Goal: Check status: Check status

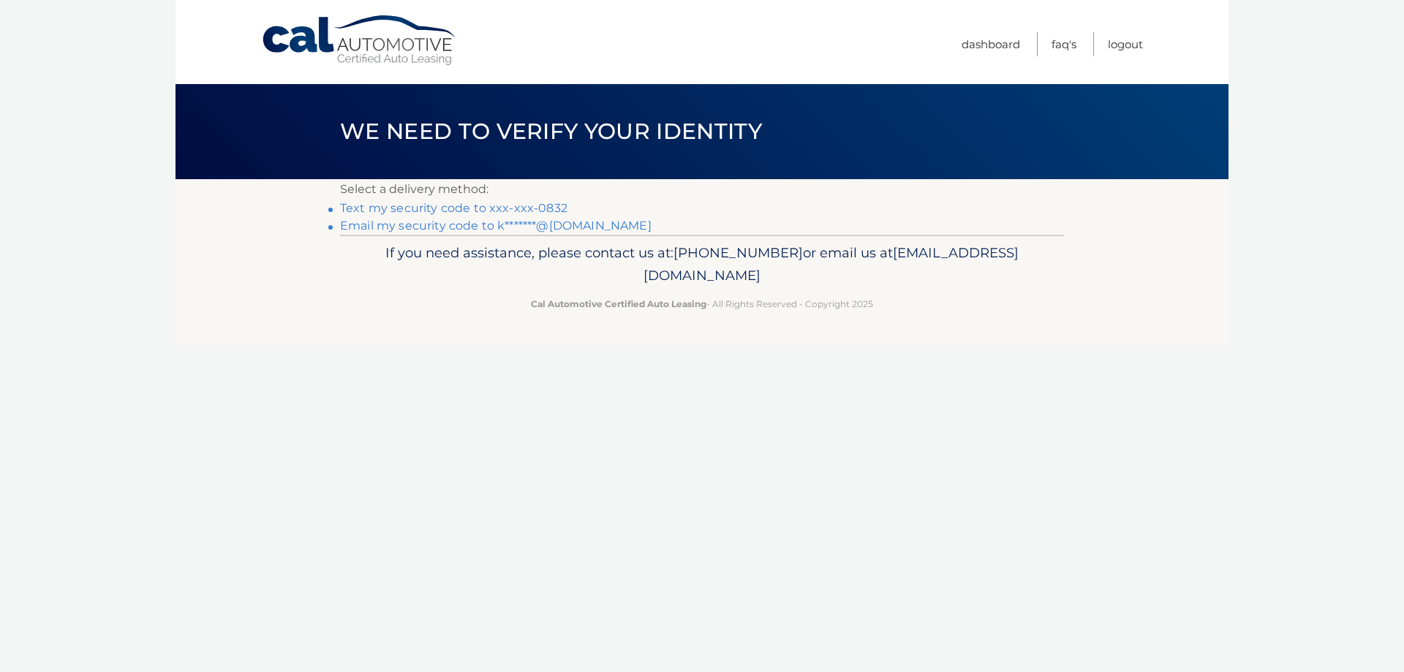
click at [496, 208] on link "Text my security code to xxx-xxx-0832" at bounding box center [453, 208] width 227 height 14
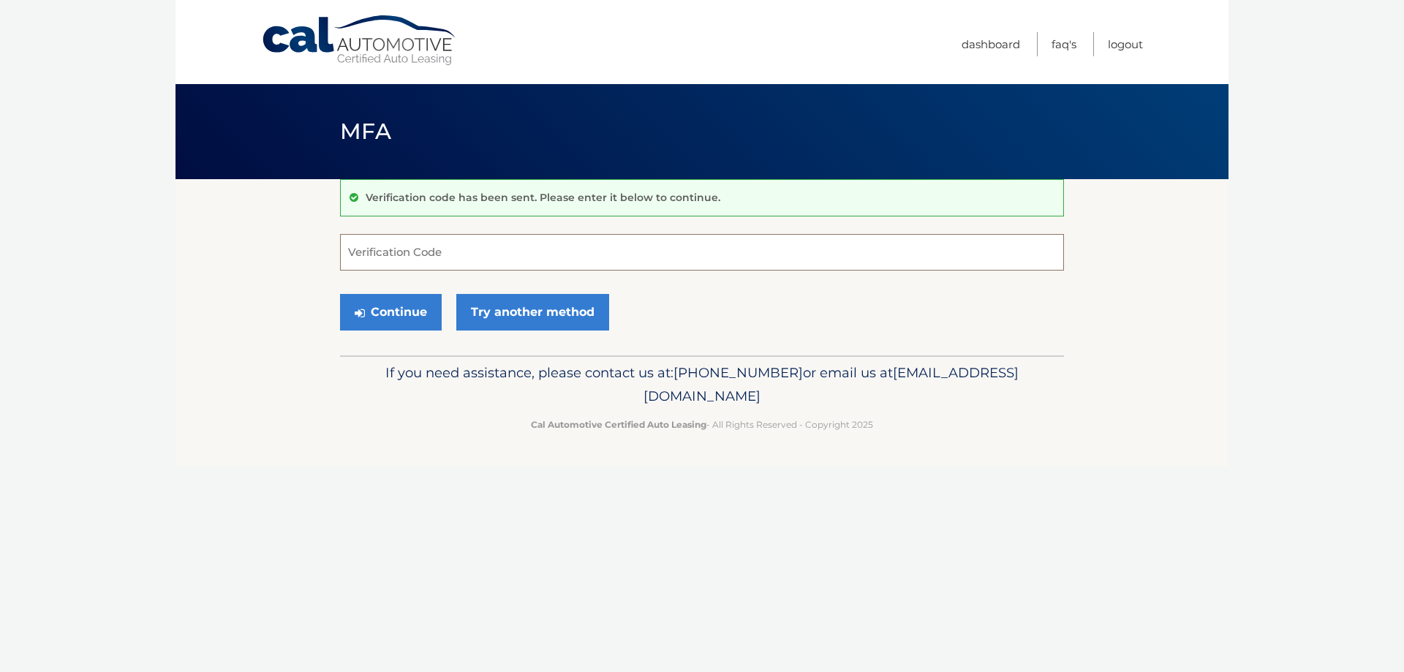
click at [487, 252] on input "Verification Code" at bounding box center [702, 252] width 724 height 37
type input "184009"
click at [373, 318] on button "Continue" at bounding box center [391, 312] width 102 height 37
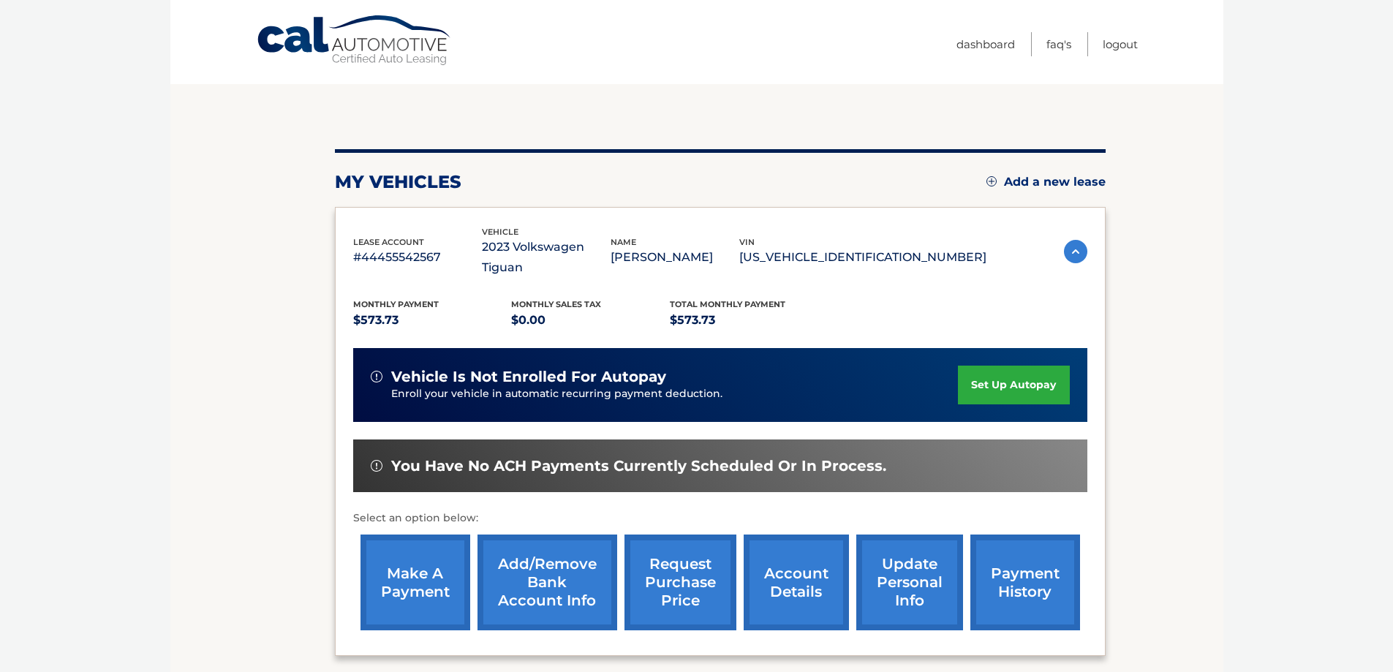
scroll to position [214, 0]
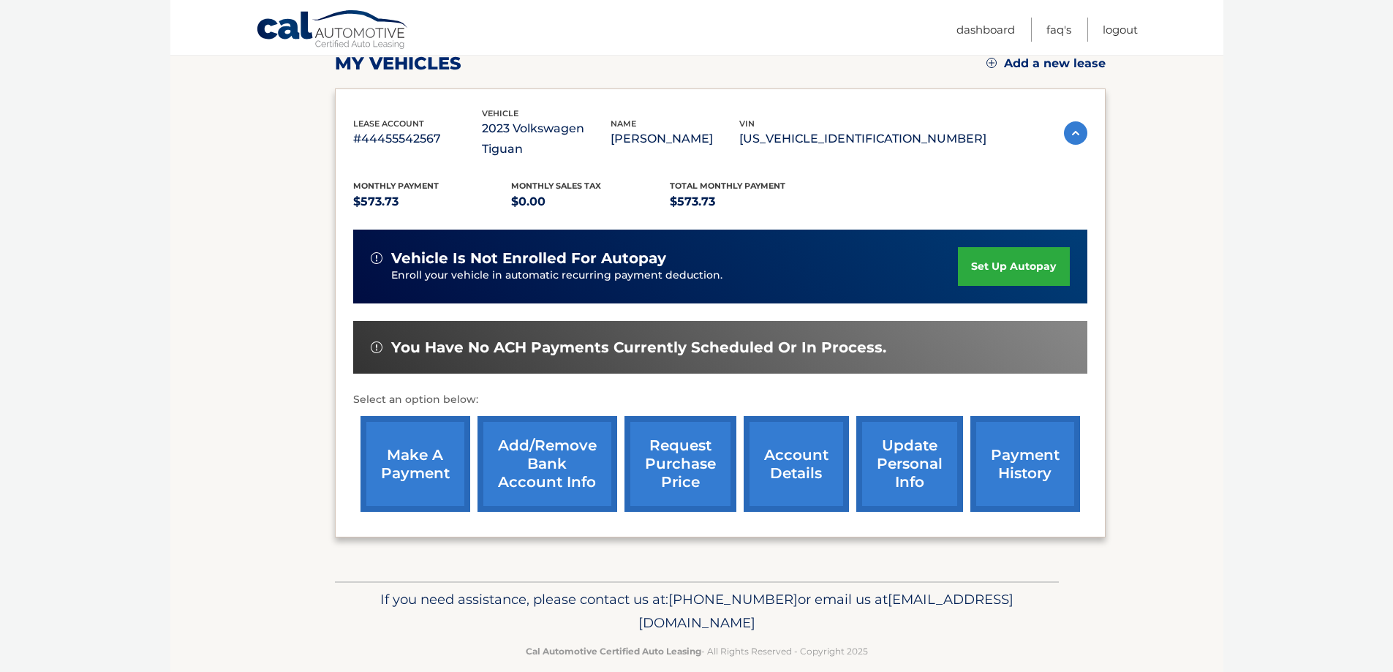
click at [796, 447] on link "account details" at bounding box center [796, 464] width 105 height 96
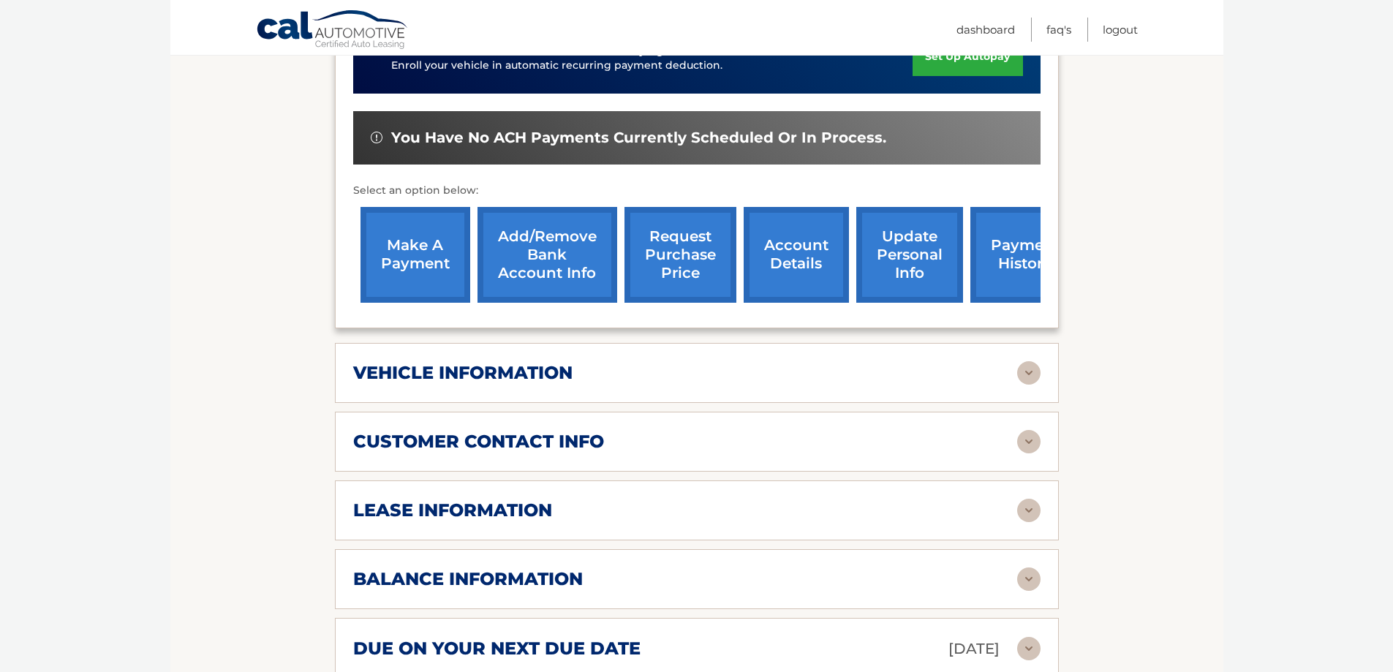
scroll to position [512, 0]
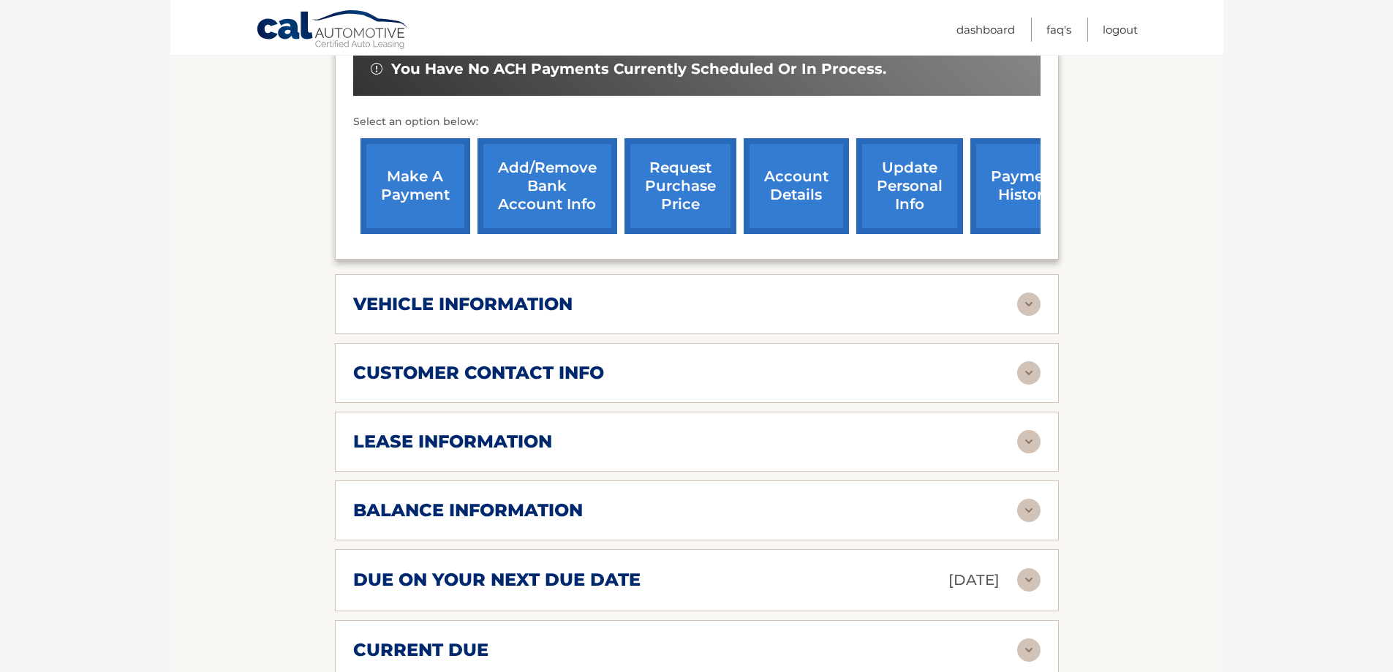
click at [553, 317] on div "vehicle information vehicle Year [DATE] vehicle make Volkswagen vehicle model T…" at bounding box center [697, 304] width 724 height 60
click at [1032, 297] on img at bounding box center [1028, 303] width 23 height 23
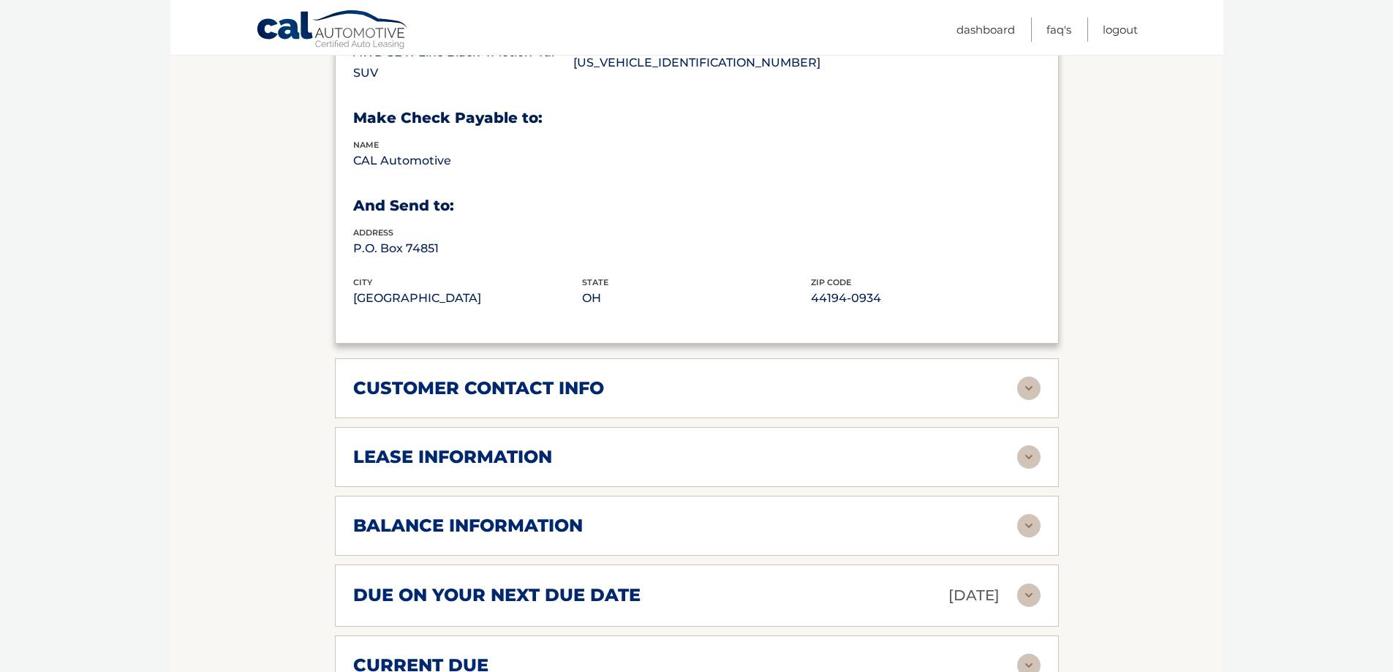
scroll to position [877, 0]
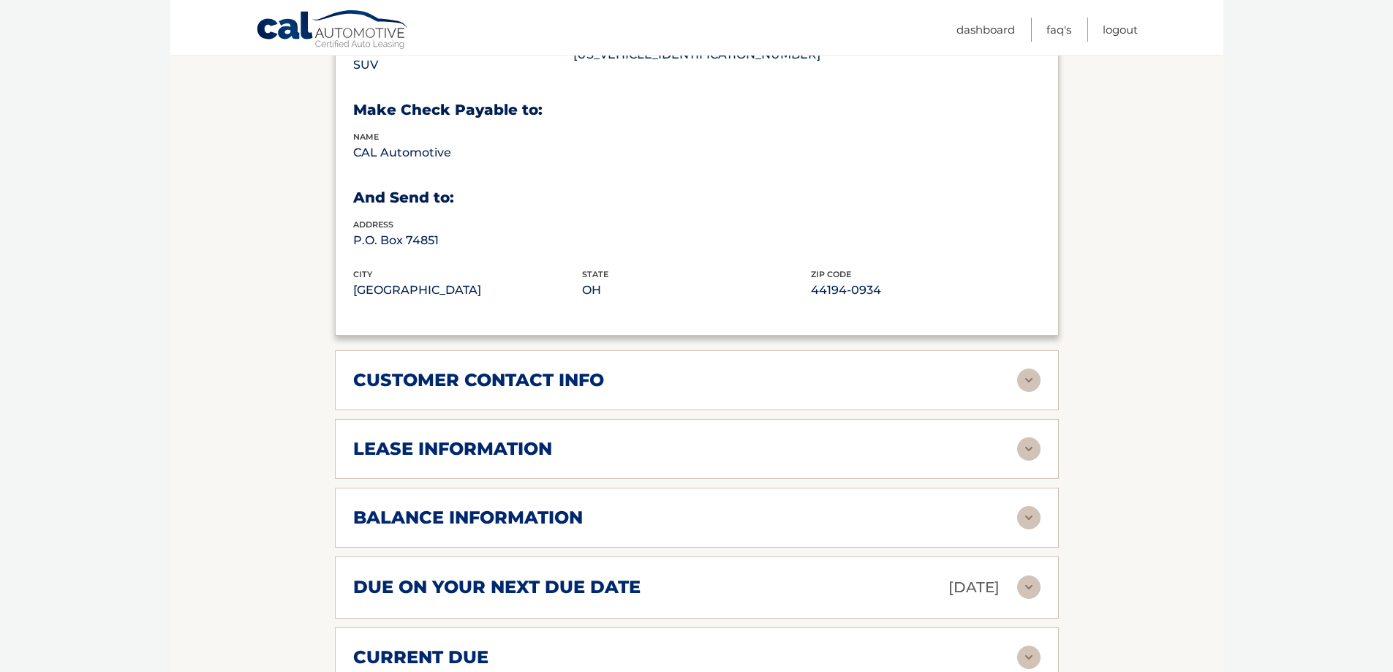
click at [1028, 369] on img at bounding box center [1028, 380] width 23 height 23
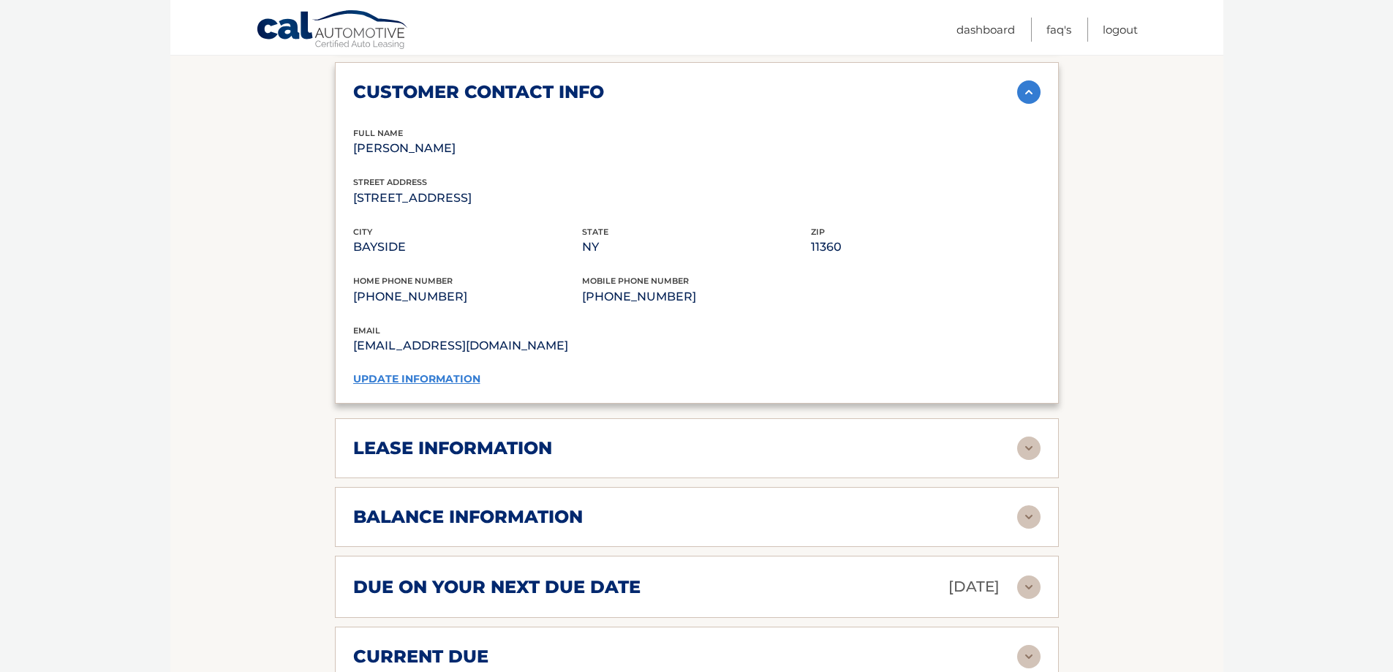
scroll to position [1170, 0]
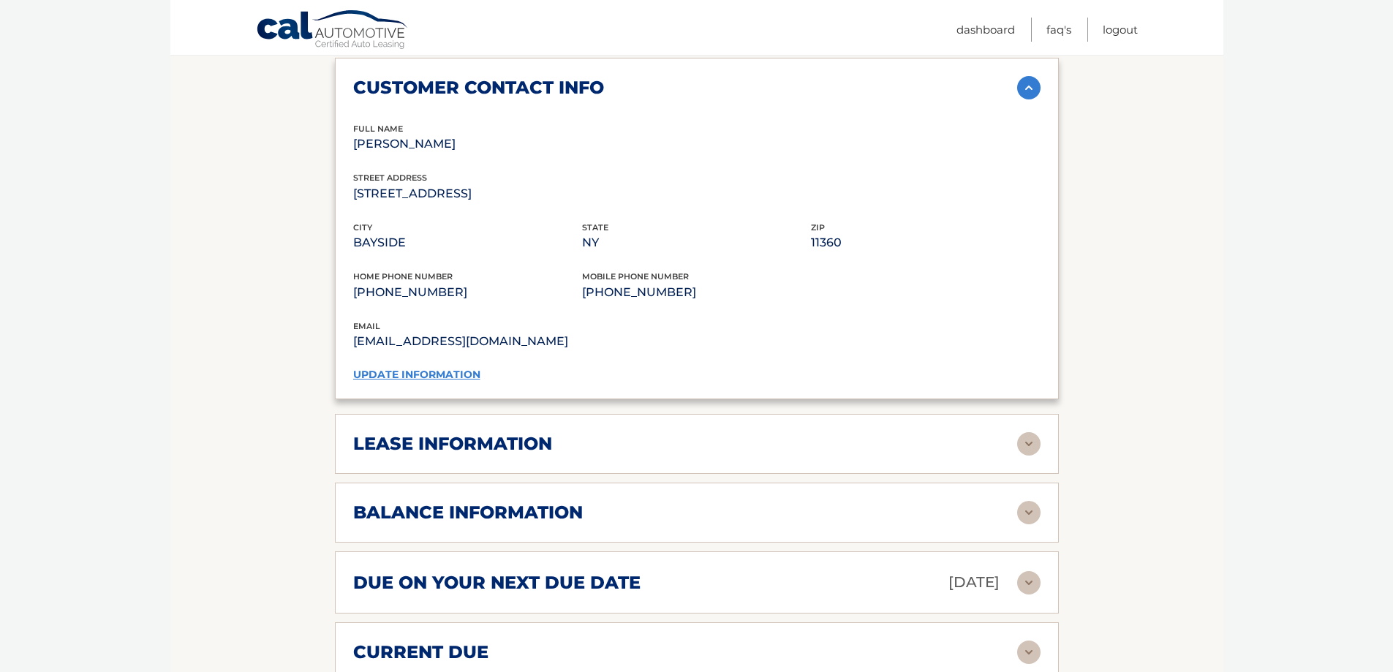
click at [644, 455] on div "lease information" at bounding box center [685, 444] width 664 height 22
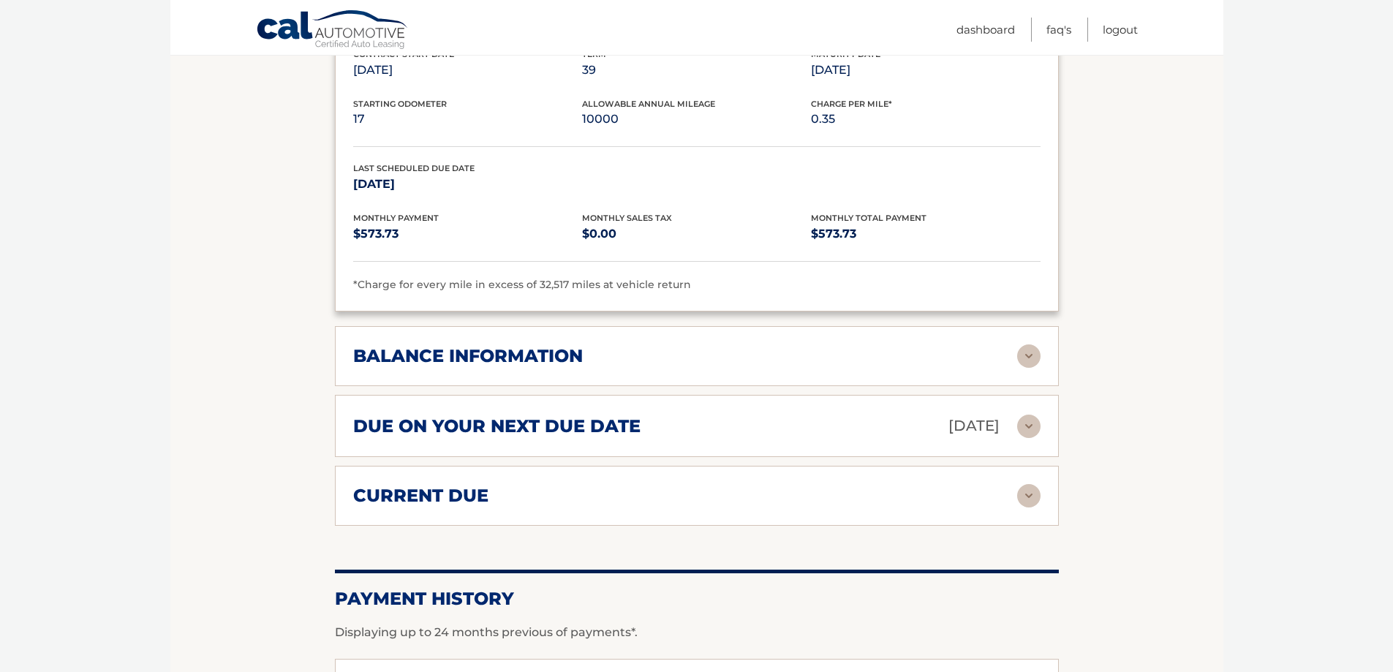
scroll to position [1609, 0]
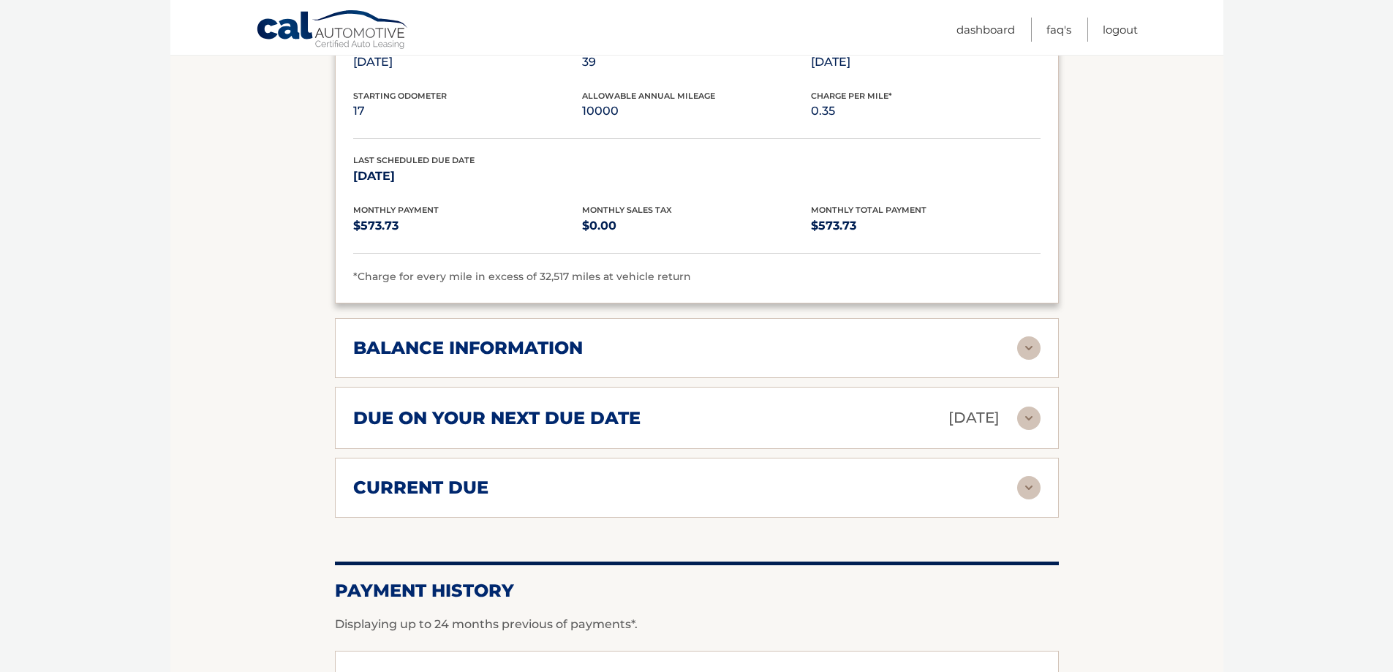
click at [637, 342] on div "balance information" at bounding box center [685, 348] width 664 height 22
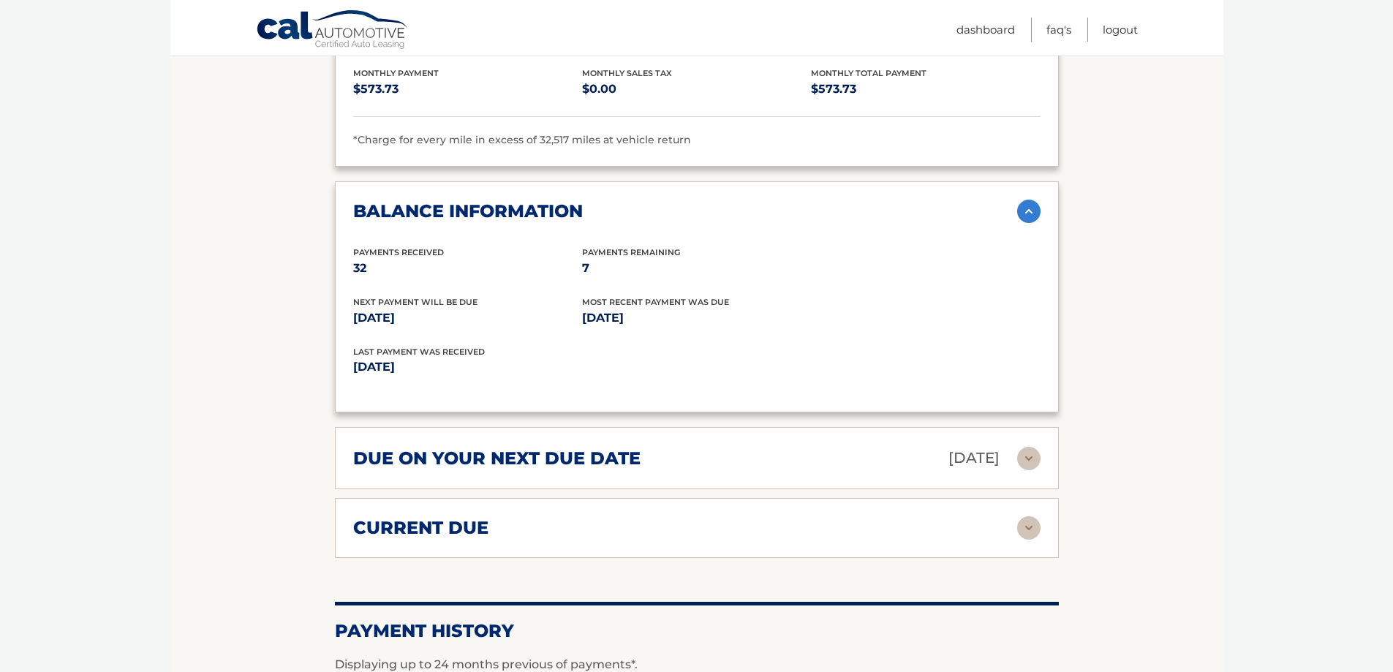
scroll to position [1755, 0]
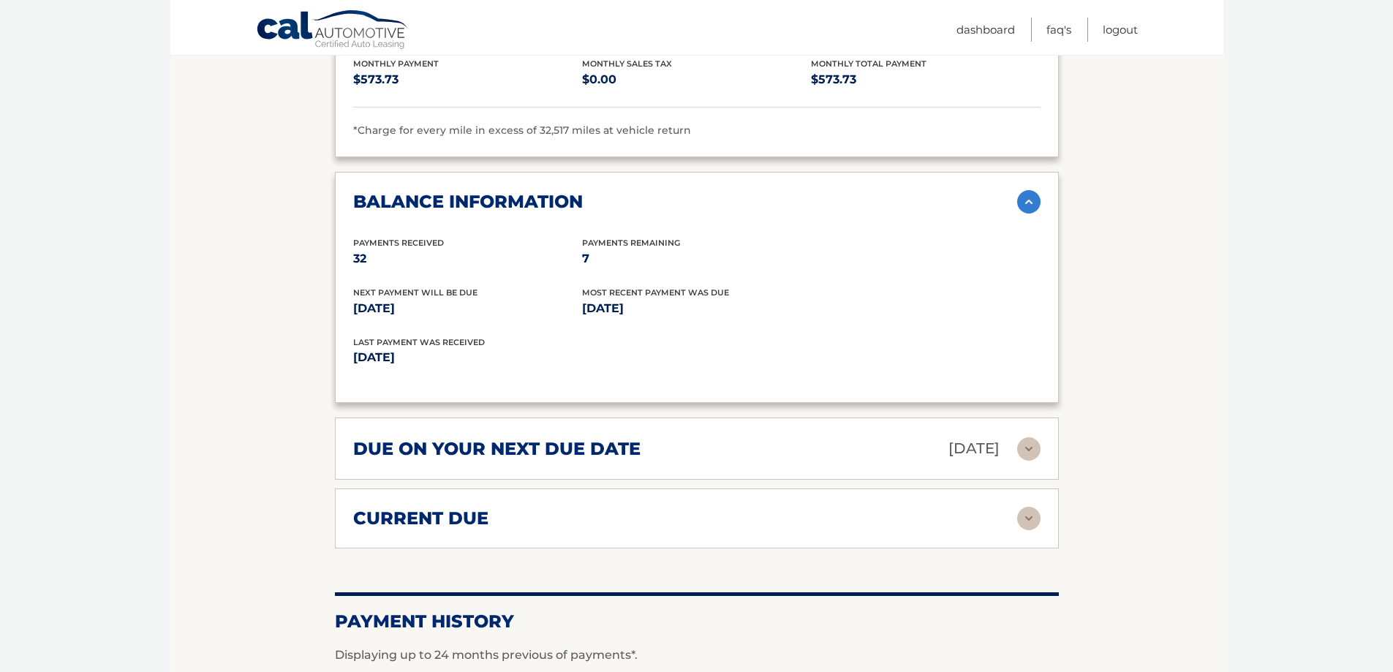
click at [406, 457] on h2 "due on your next due date" at bounding box center [496, 449] width 287 height 22
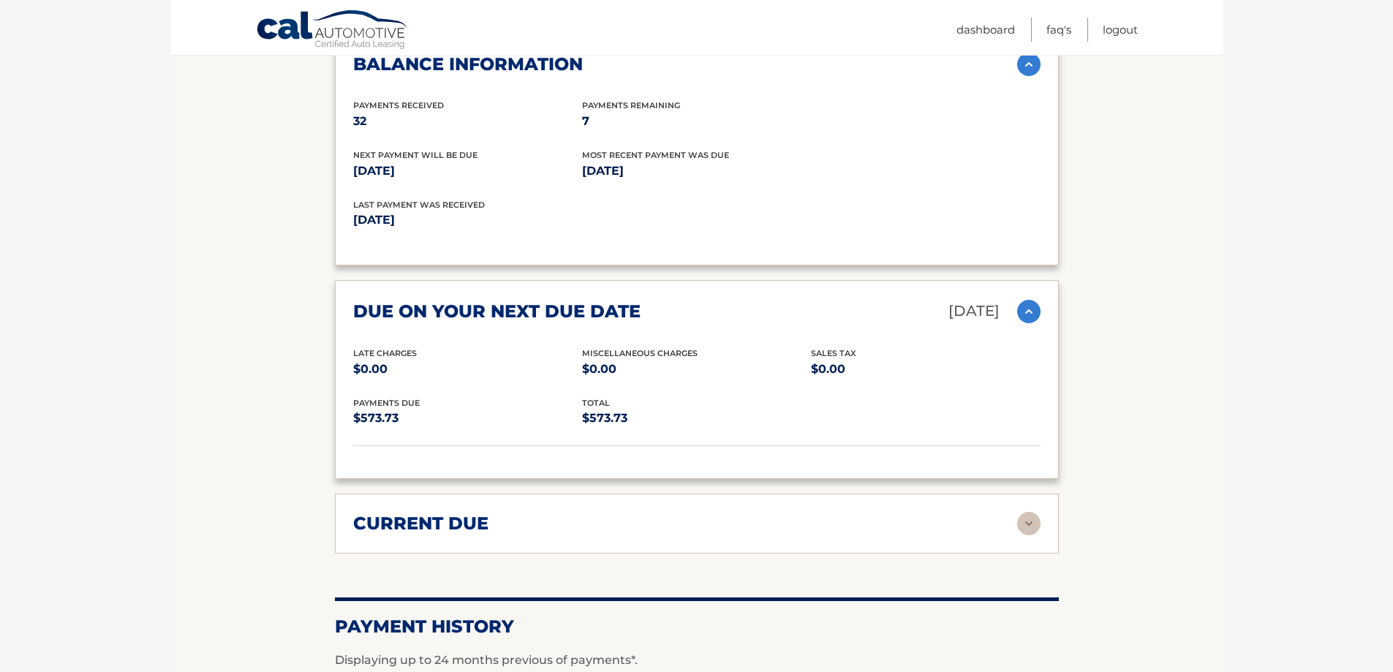
scroll to position [1901, 0]
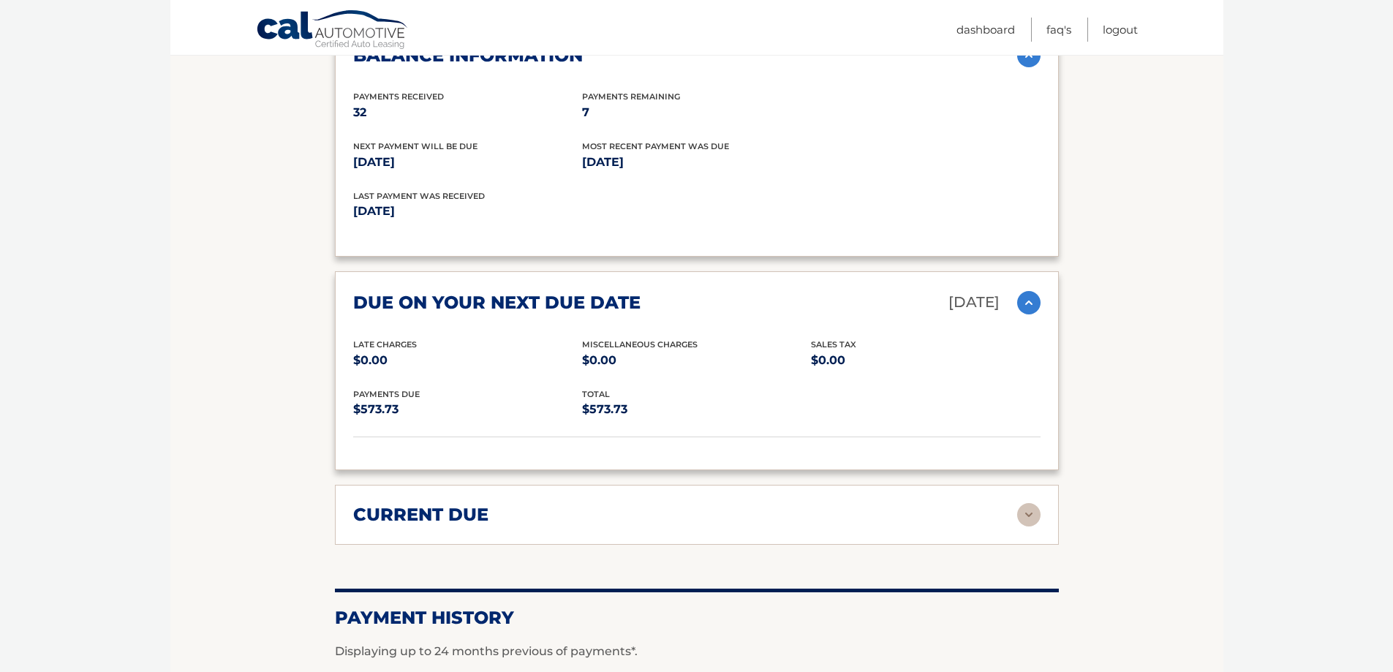
click at [432, 508] on h2 "current due" at bounding box center [420, 515] width 135 height 22
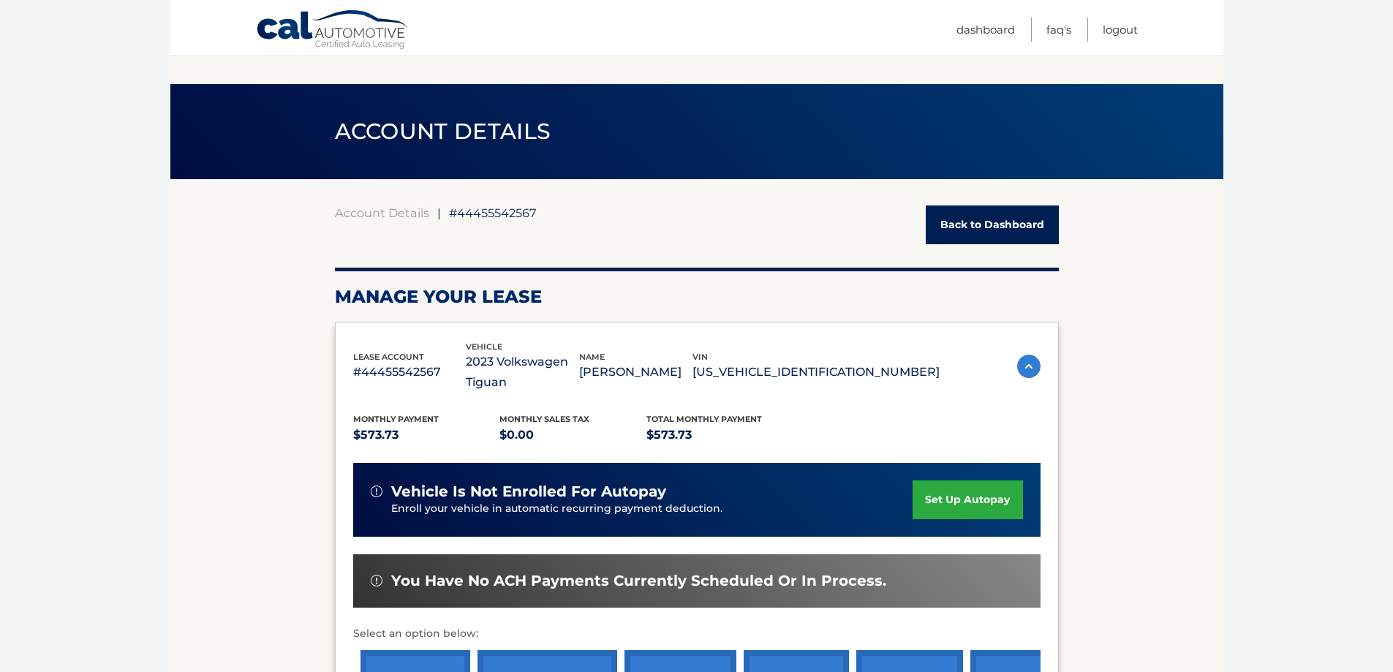
scroll to position [292, 0]
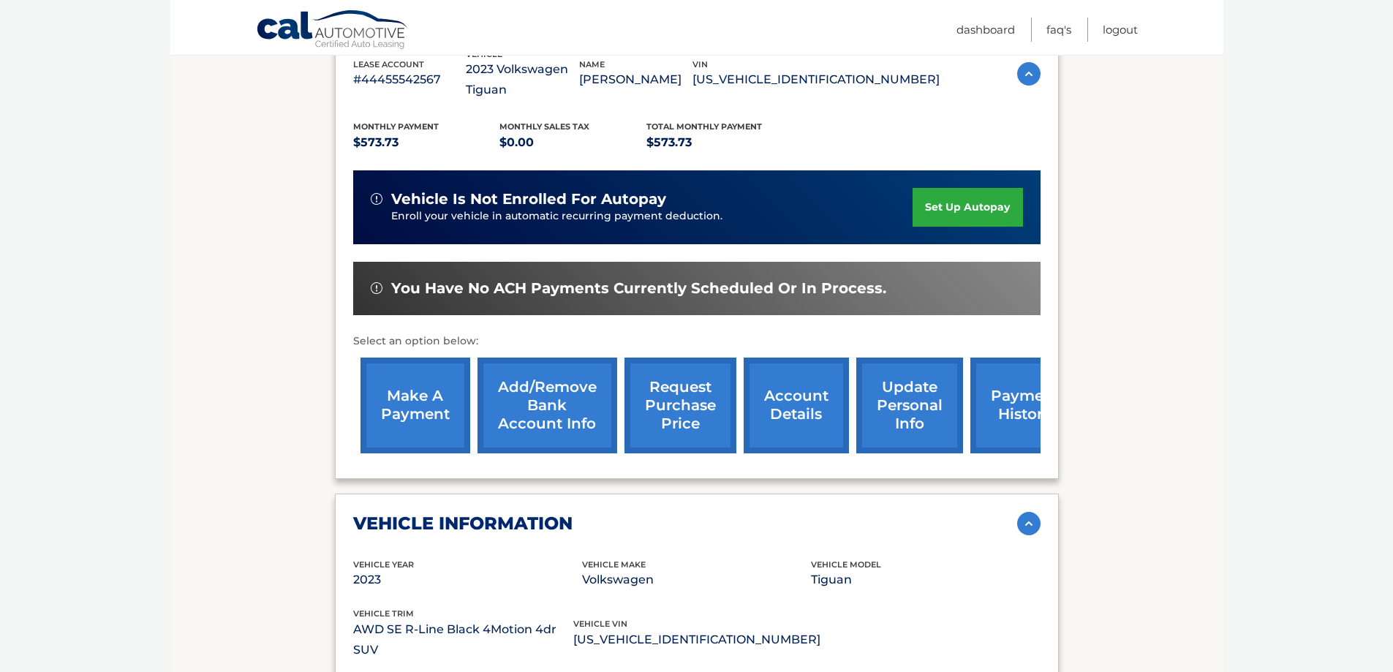
click at [828, 411] on link "account details" at bounding box center [796, 406] width 105 height 96
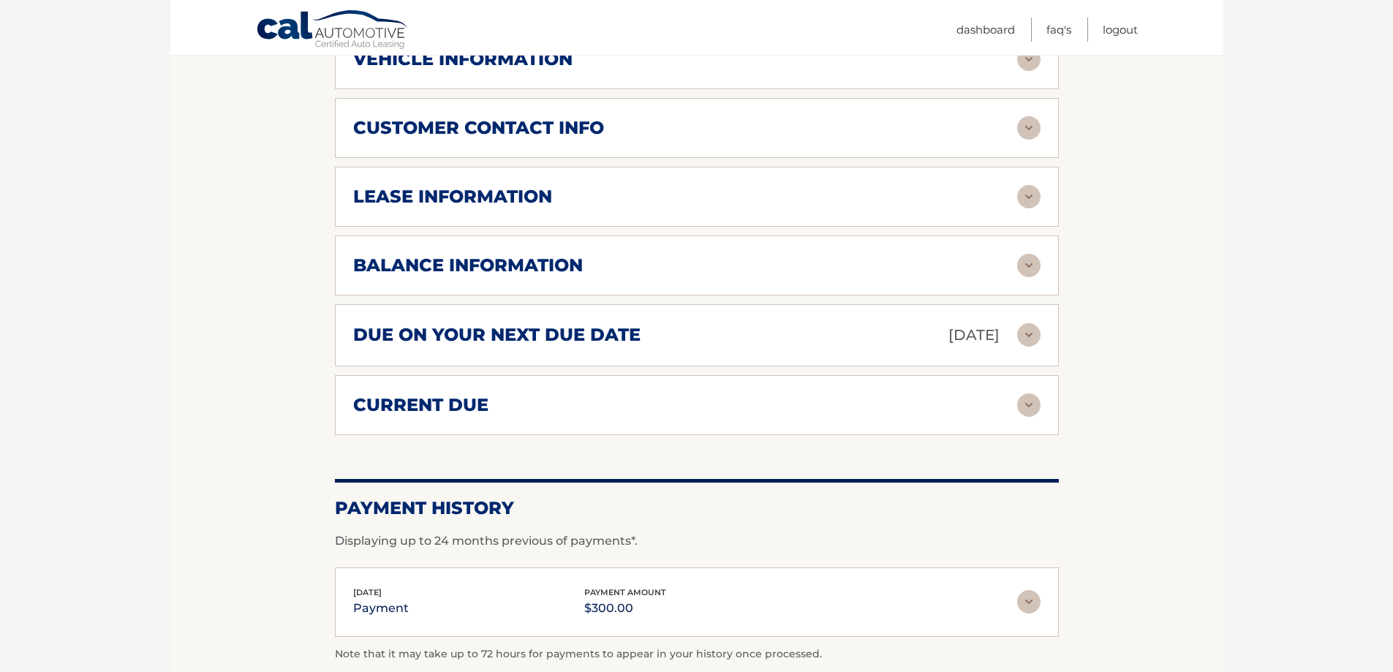
scroll to position [725, 0]
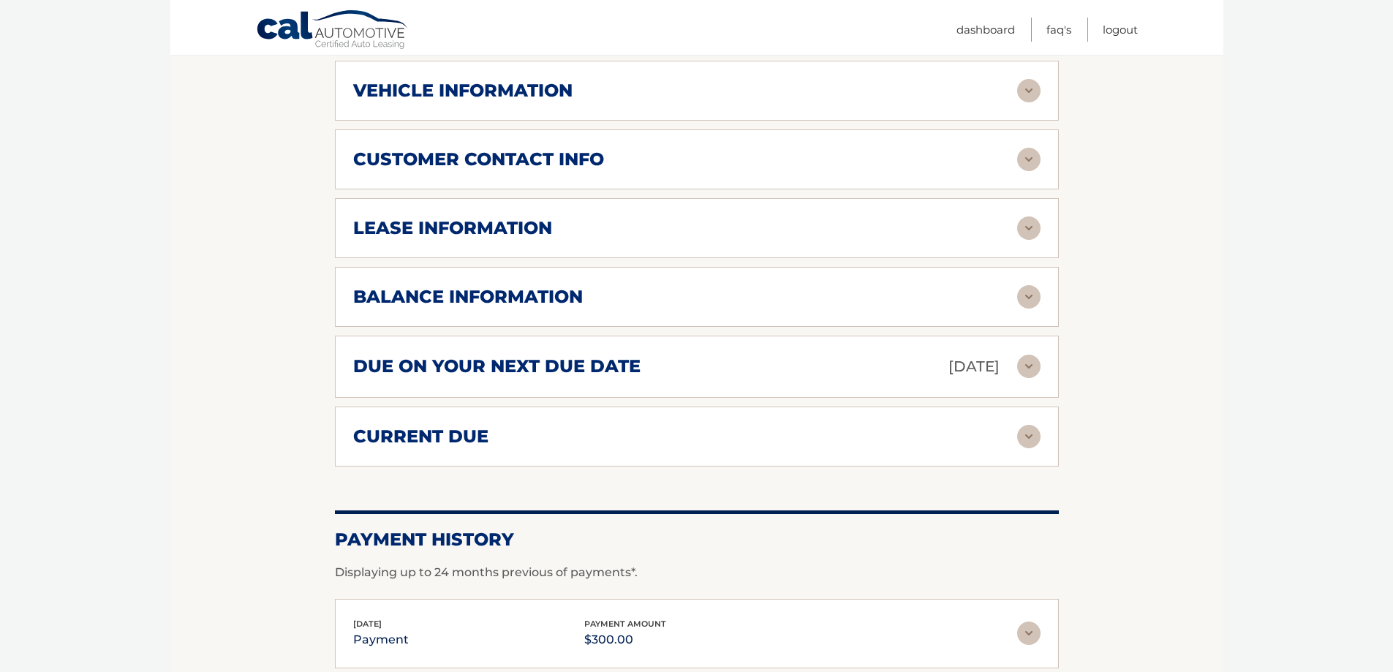
click at [538, 296] on h2 "balance information" at bounding box center [468, 297] width 230 height 22
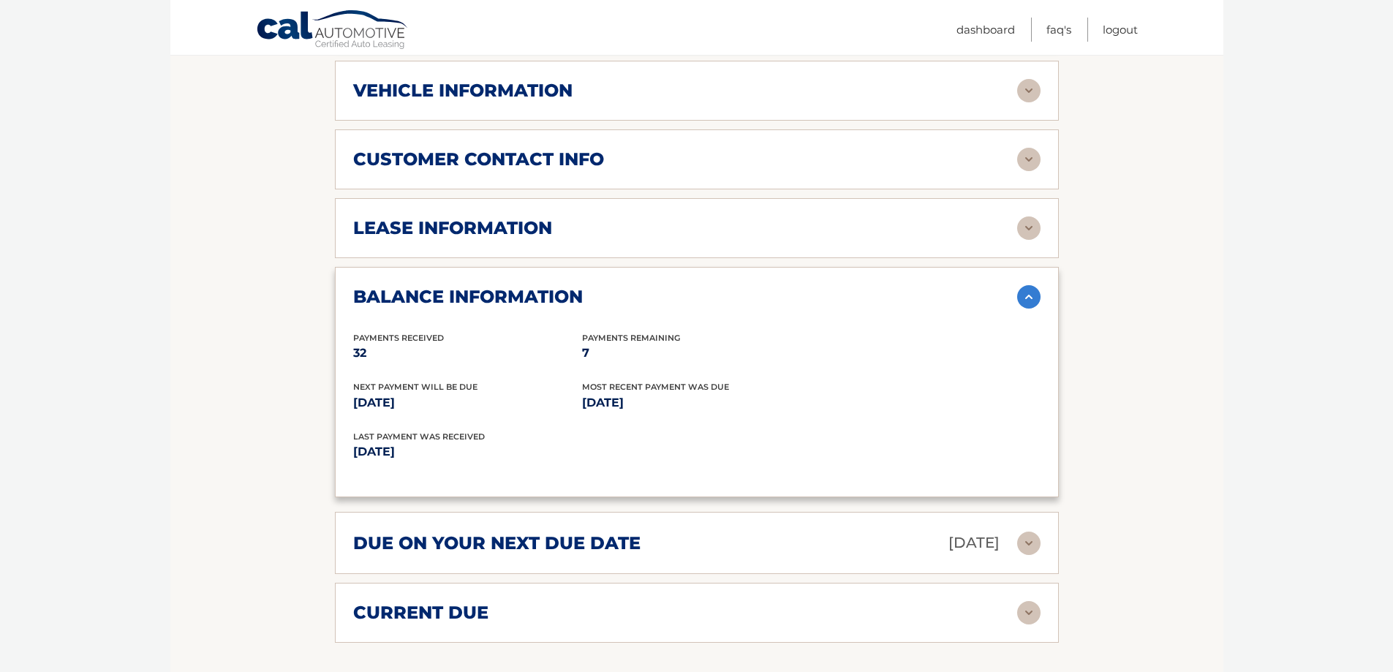
click at [494, 229] on h2 "lease information" at bounding box center [452, 228] width 199 height 22
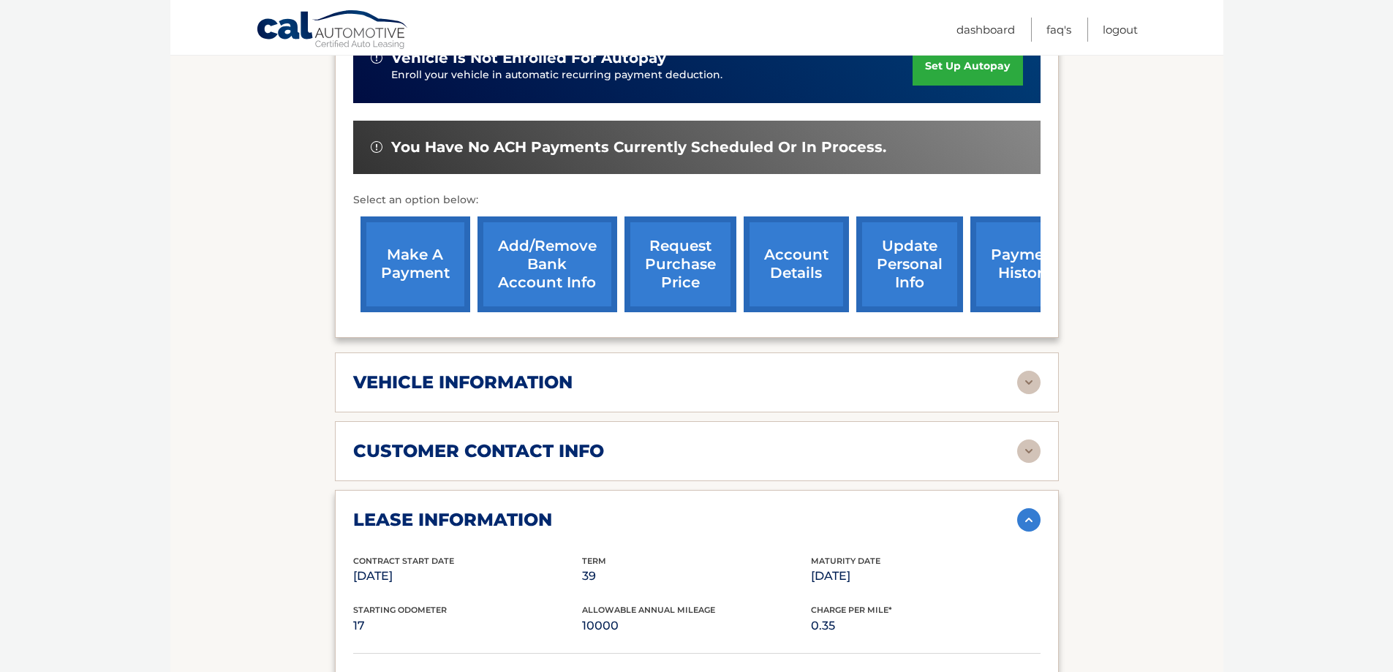
scroll to position [579, 0]
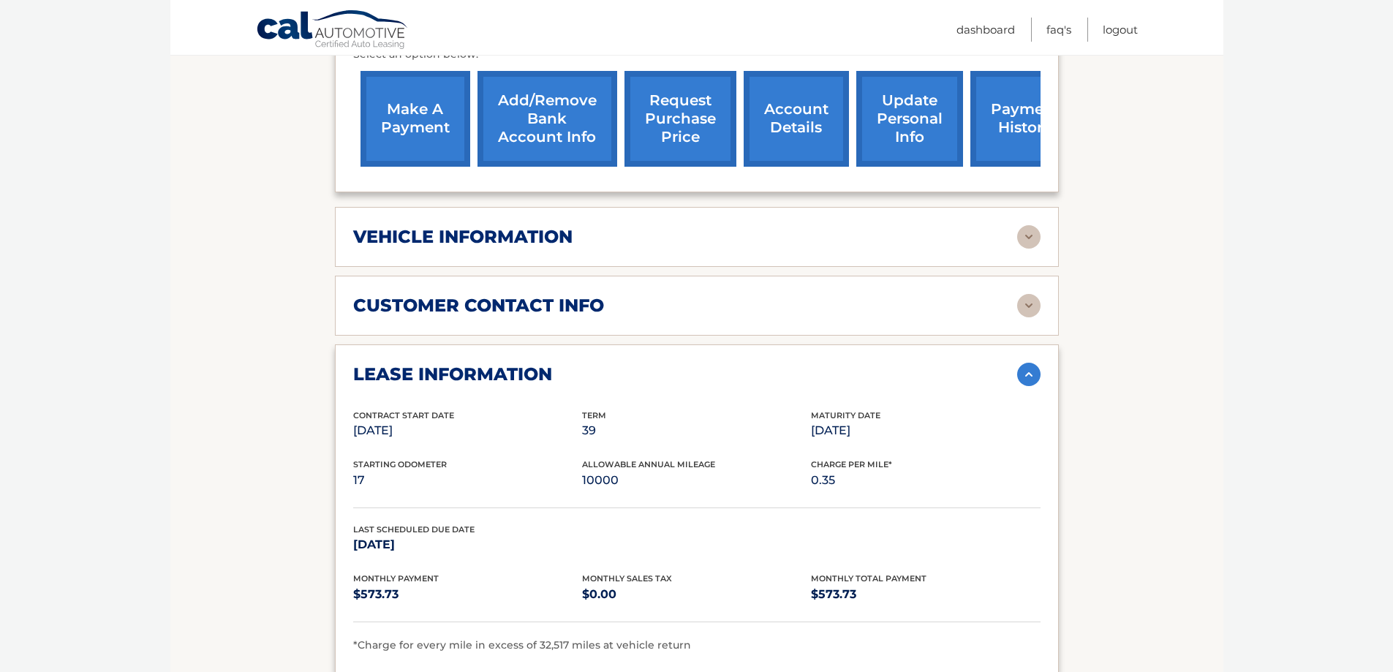
click at [497, 317] on div "customer contact info full name KRISTINA DASHI street address 2625 202ND ST cit…" at bounding box center [697, 306] width 724 height 60
click at [1038, 295] on img at bounding box center [1028, 305] width 23 height 23
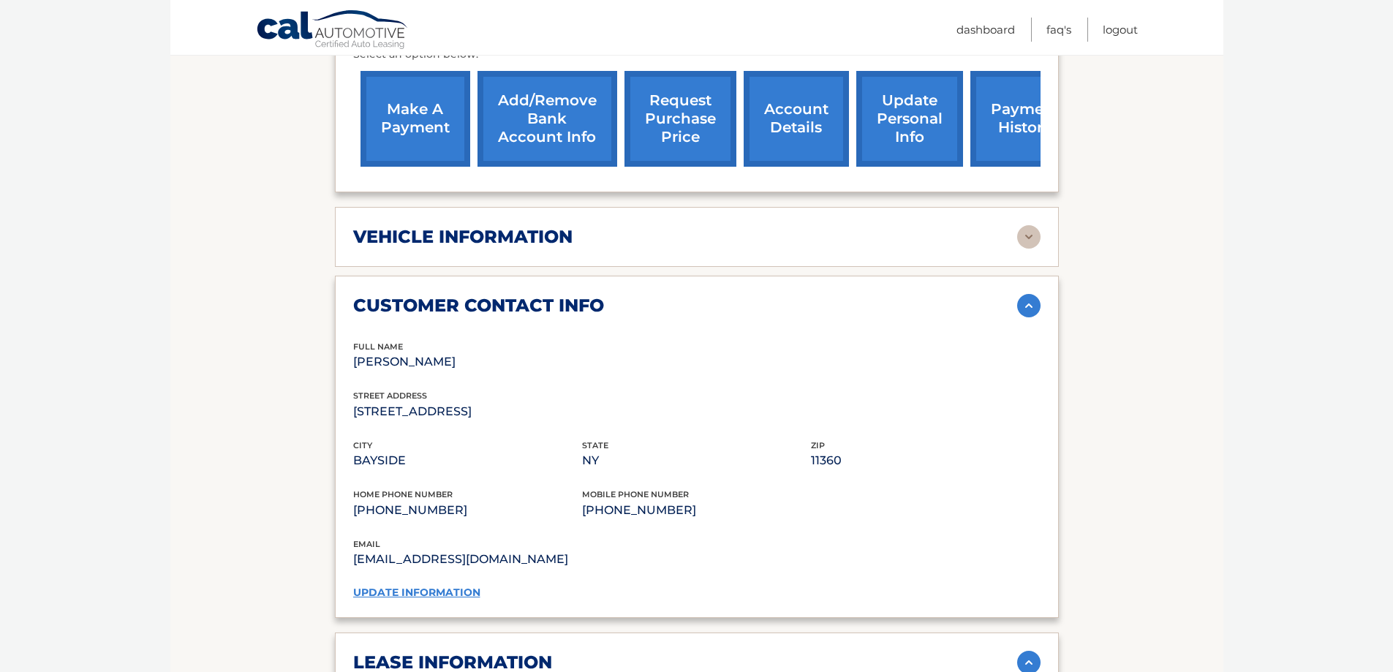
click at [497, 243] on h2 "vehicle information" at bounding box center [462, 237] width 219 height 22
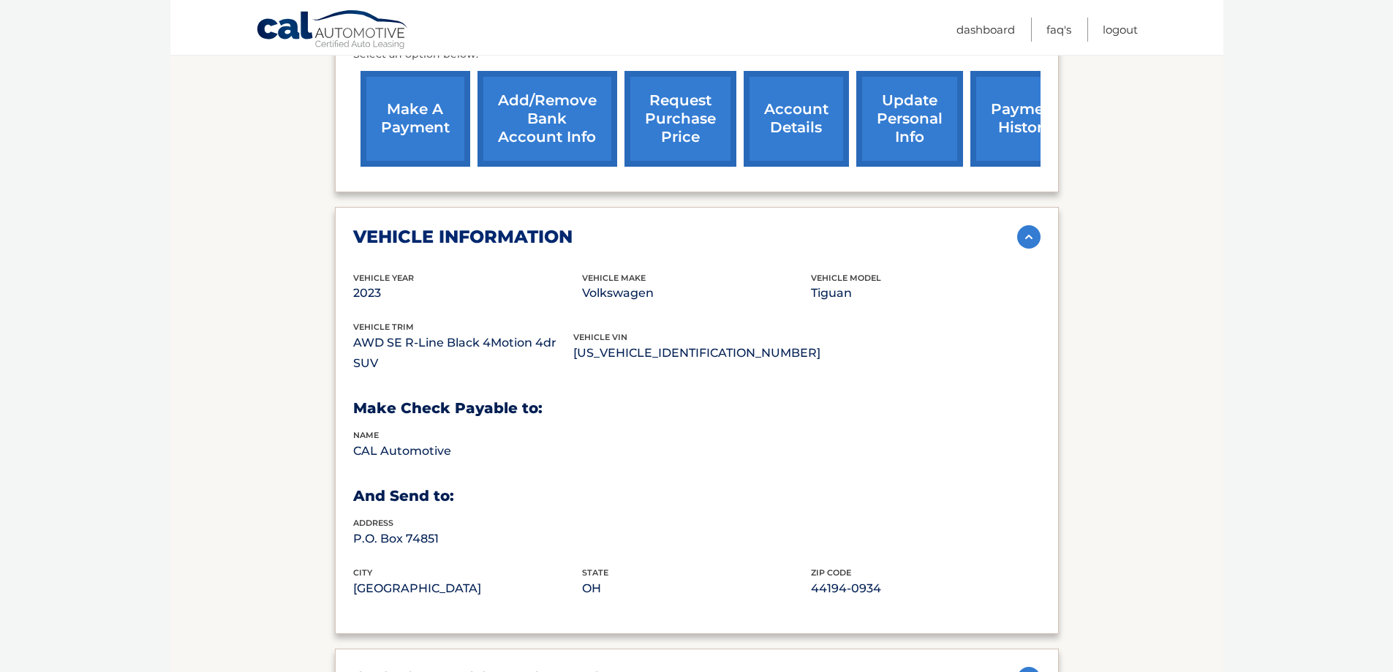
drag, startPoint x: 969, startPoint y: 184, endPoint x: 699, endPoint y: 197, distance: 270.2
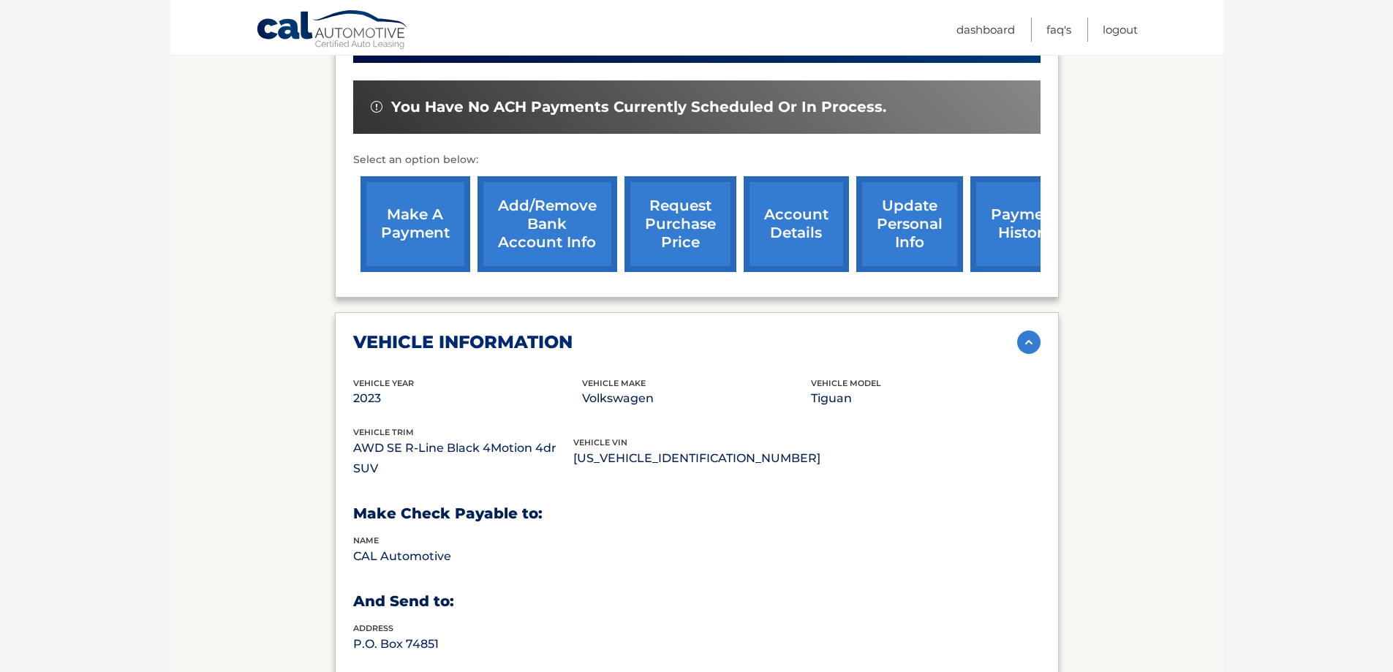
scroll to position [360, 0]
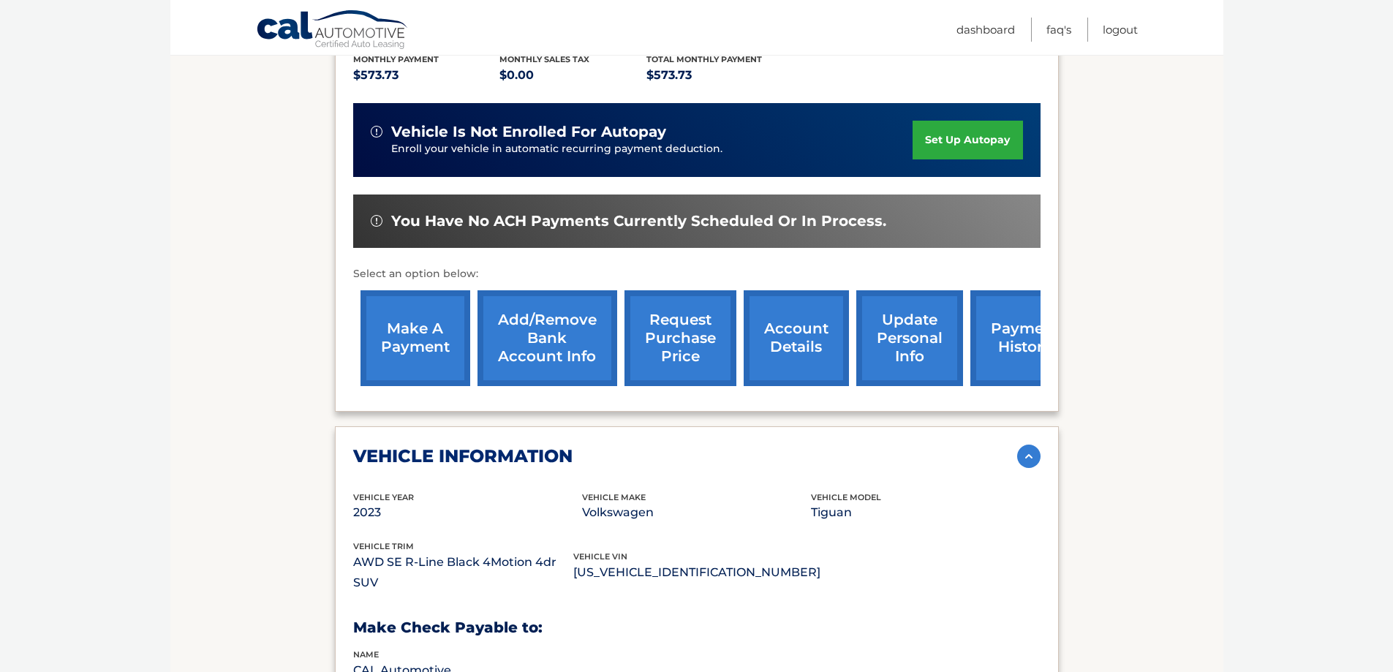
click at [962, 261] on div "Monthly Payment $573.73 Monthly sales Tax $0.00 Total Monthly Payment $573.73 v…" at bounding box center [696, 213] width 687 height 360
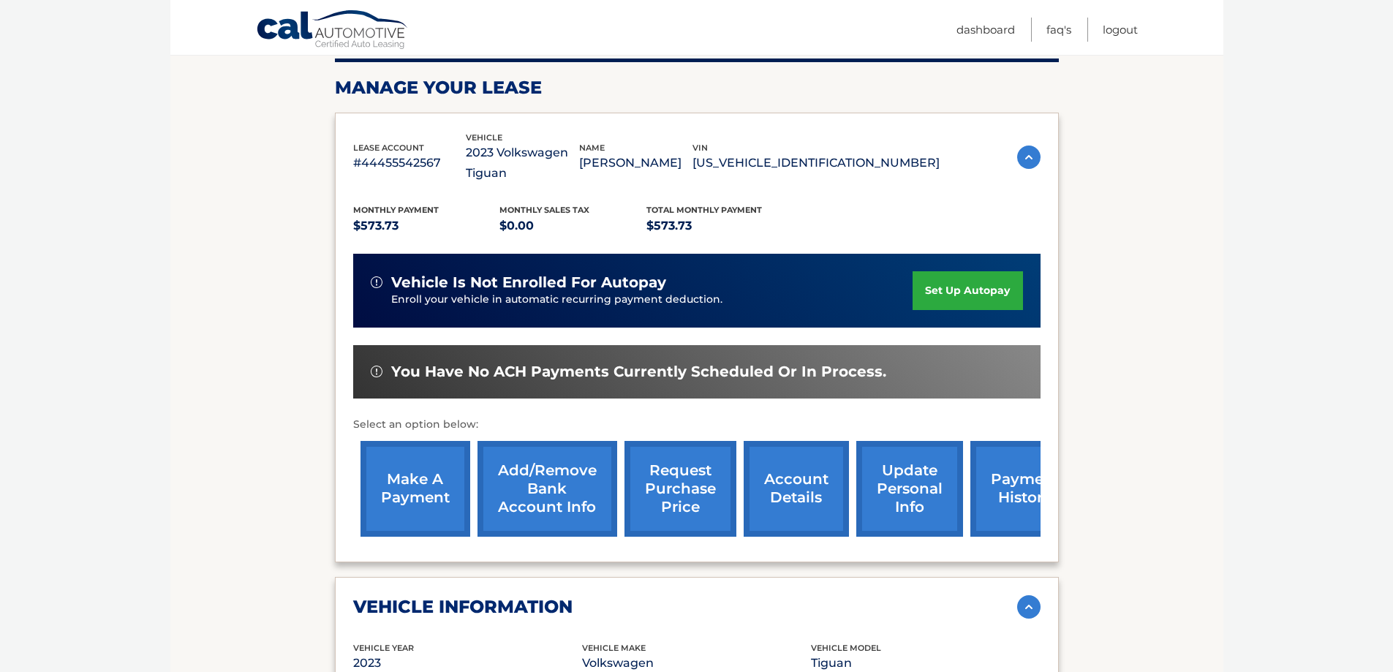
scroll to position [219, 0]
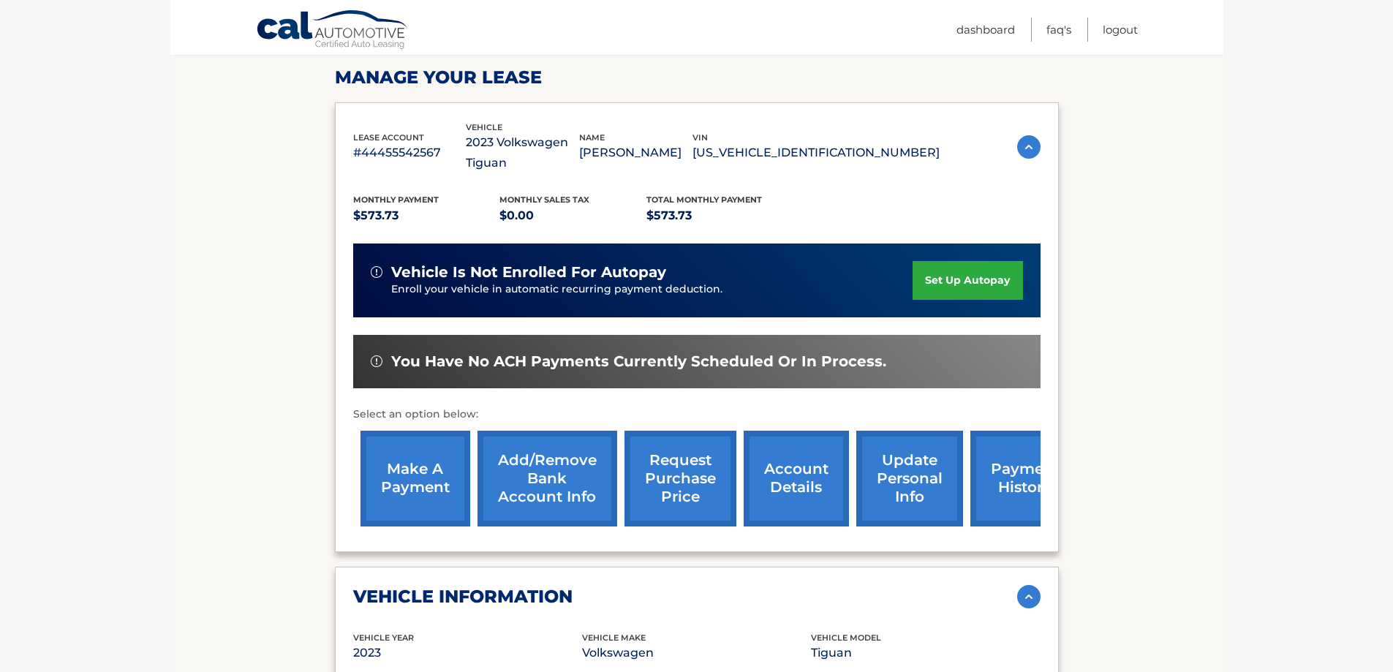
click at [1020, 151] on img at bounding box center [1028, 146] width 23 height 23
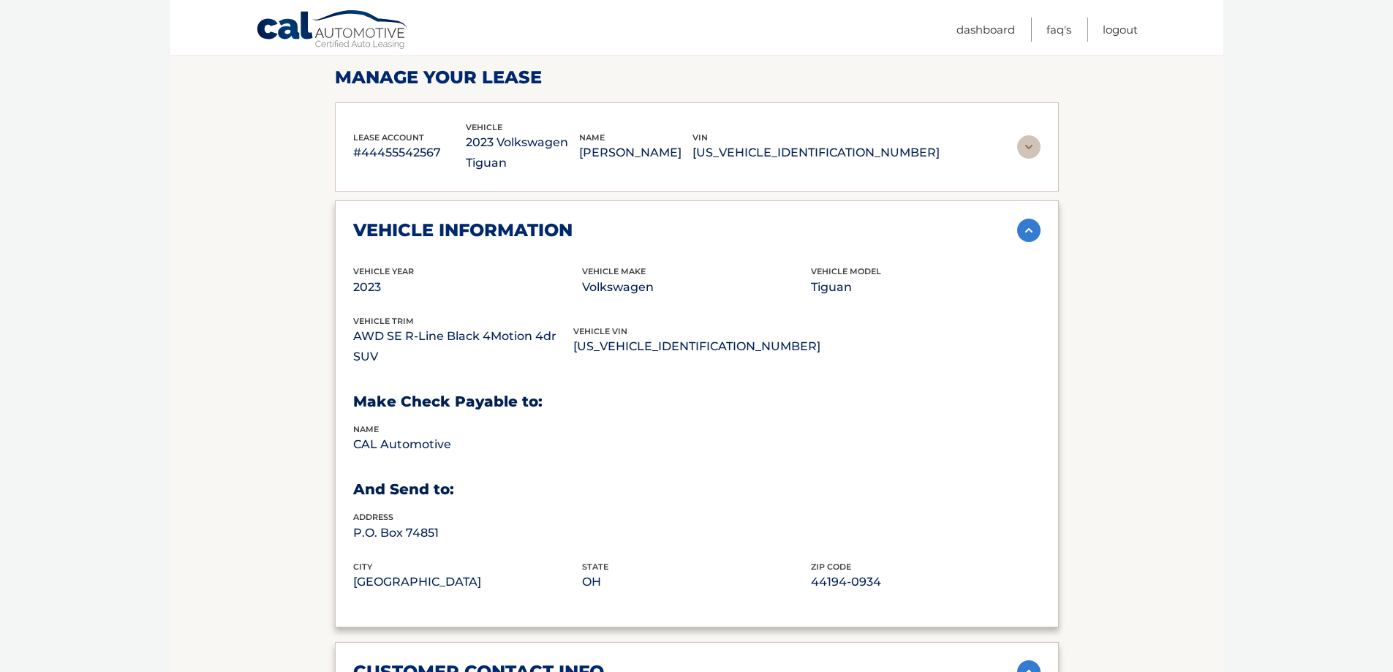
click at [1019, 151] on img at bounding box center [1028, 146] width 23 height 23
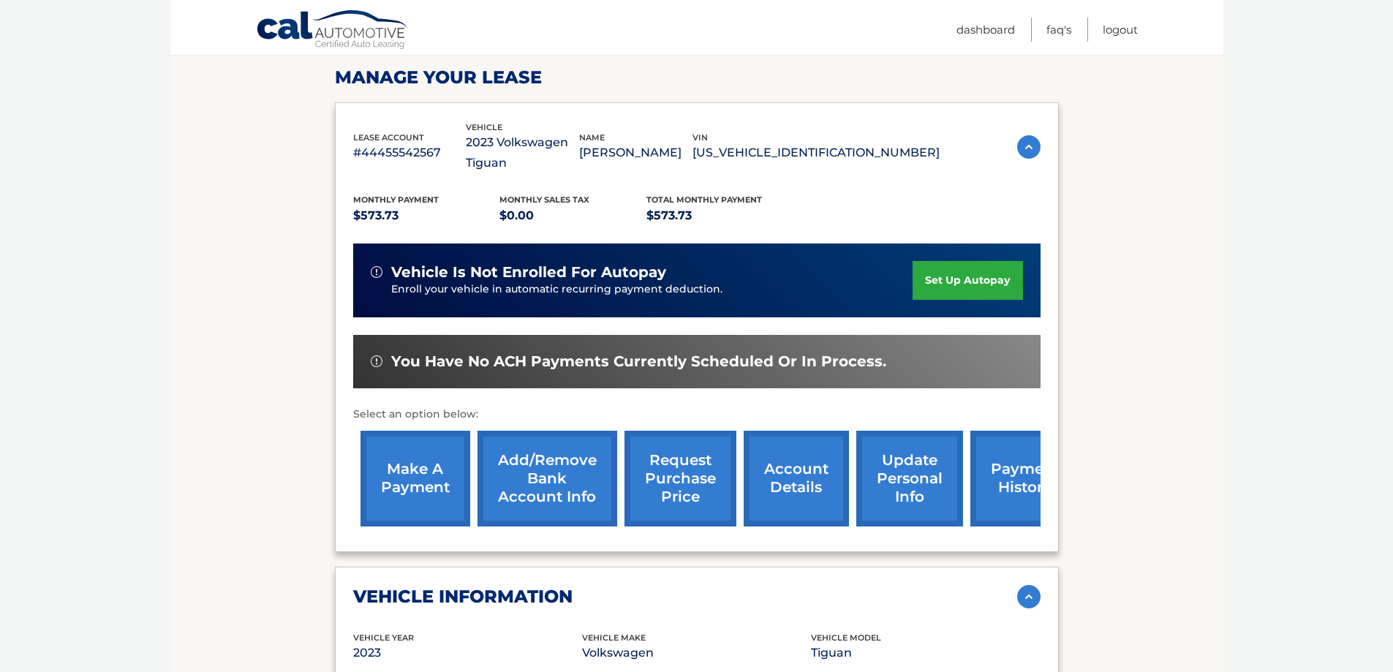
click at [388, 152] on p "#44455542567" at bounding box center [409, 153] width 113 height 20
drag, startPoint x: 371, startPoint y: 154, endPoint x: 409, endPoint y: 162, distance: 39.6
click at [409, 162] on p "#44455542567" at bounding box center [409, 153] width 113 height 20
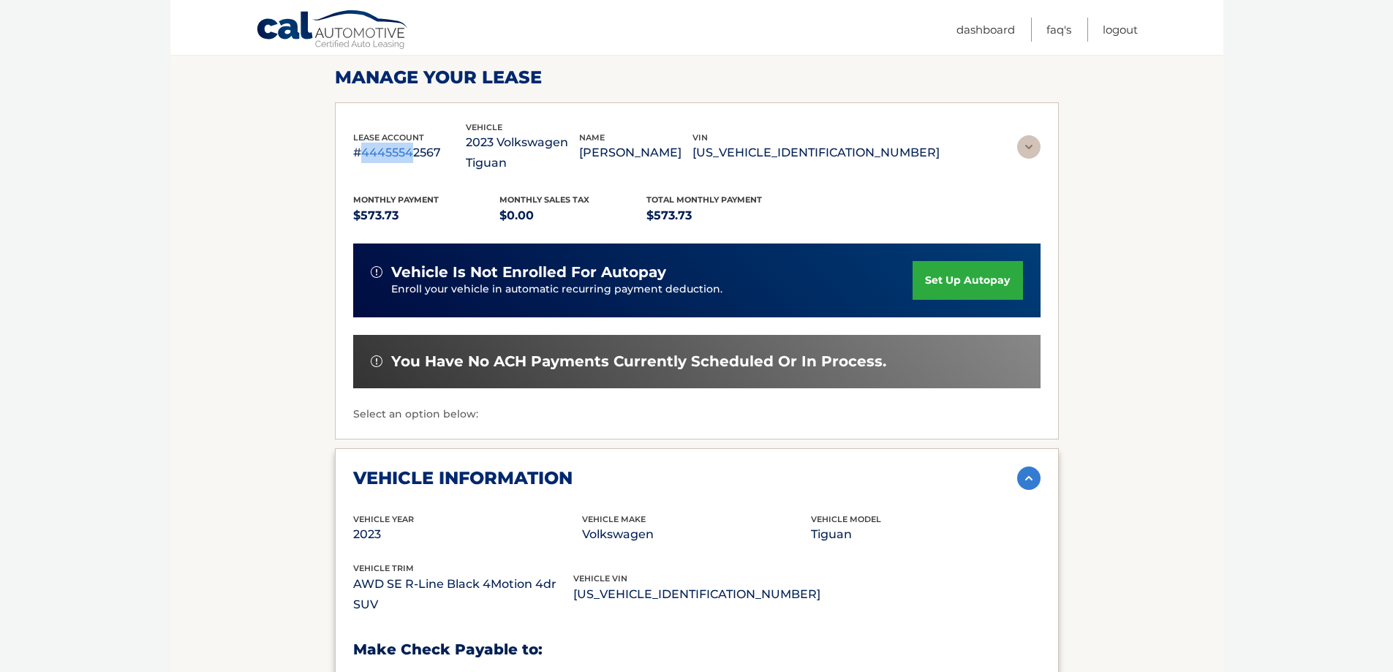
click at [409, 162] on p "#44455542567" at bounding box center [409, 153] width 113 height 20
